Goal: Find contact information: Find contact information

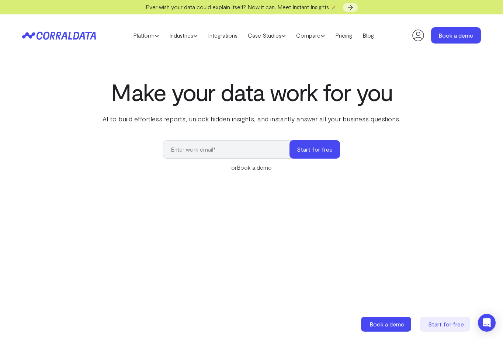
click at [416, 38] on icon at bounding box center [418, 35] width 15 height 15
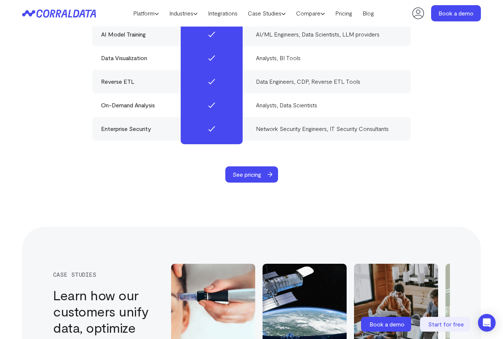
scroll to position [3073, 0]
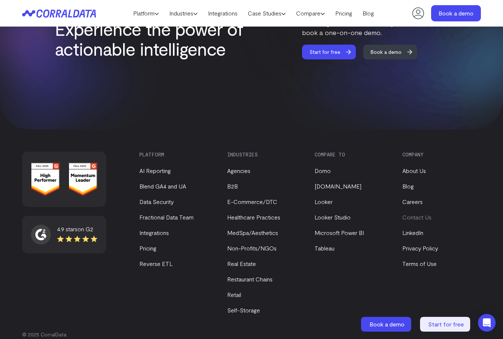
click at [418, 214] on link "Contact Us" at bounding box center [417, 217] width 29 height 7
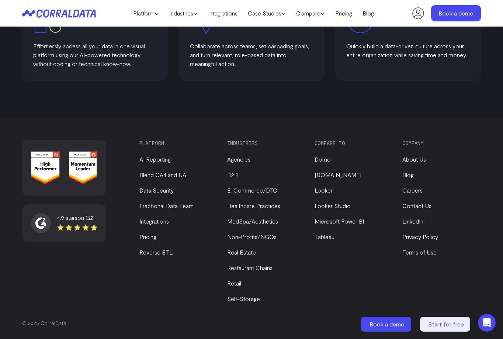
scroll to position [463, 0]
click at [413, 253] on link "Terms of Use" at bounding box center [420, 251] width 34 height 7
